Goal: Information Seeking & Learning: Learn about a topic

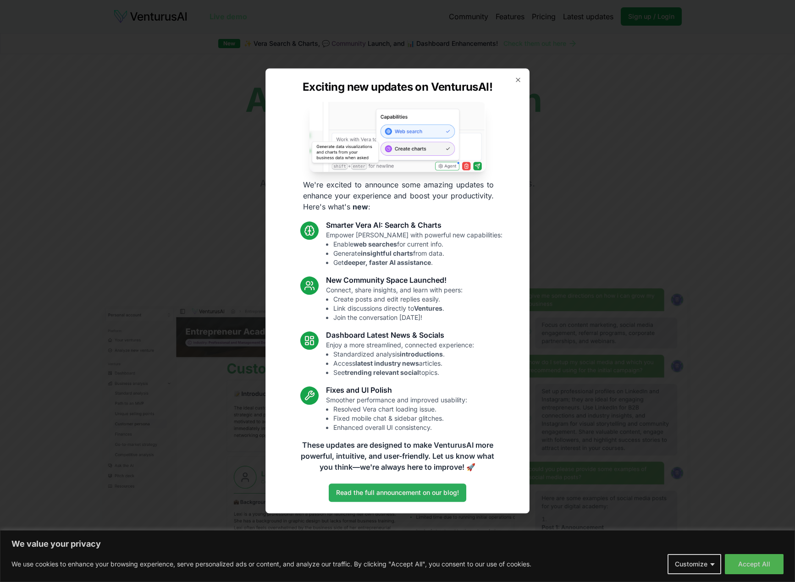
click at [429, 497] on link "Read the full announcement on our blog!" at bounding box center [398, 493] width 138 height 18
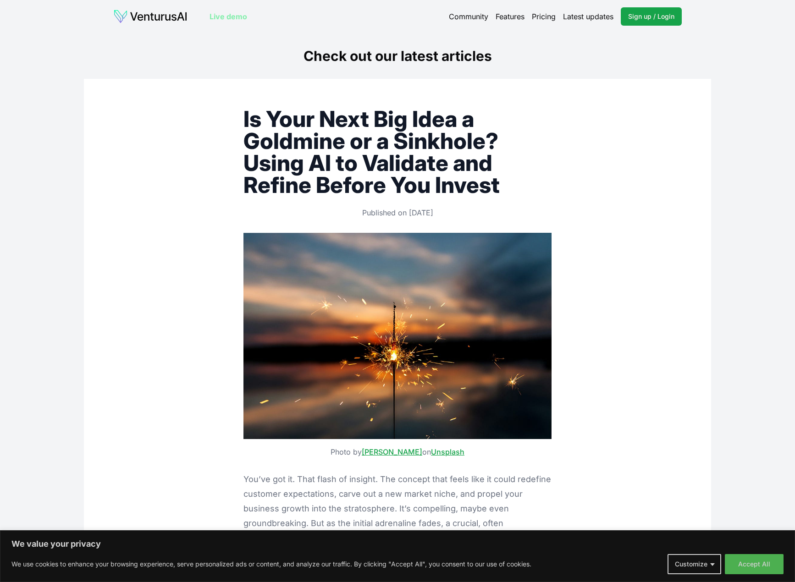
click at [149, 20] on img at bounding box center [150, 16] width 74 height 15
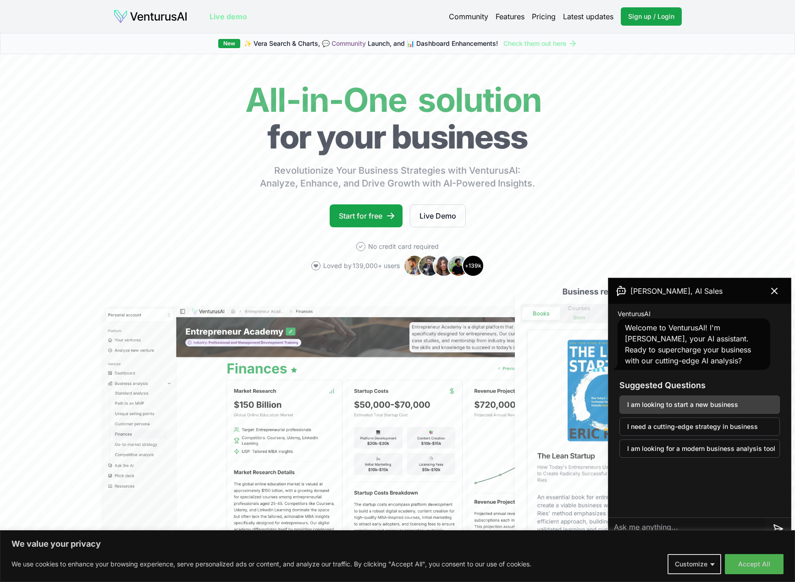
click at [721, 405] on button "I am looking to start a new business" at bounding box center [700, 405] width 161 height 18
